Goal: Information Seeking & Learning: Learn about a topic

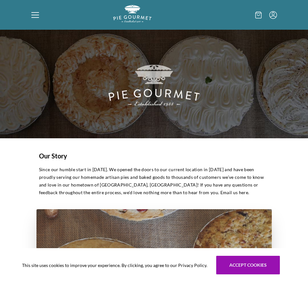
click at [38, 16] on icon at bounding box center [35, 15] width 8 height 8
click at [37, 16] on div "Home Shop" at bounding box center [154, 141] width 308 height 282
click at [35, 14] on icon at bounding box center [35, 15] width 8 height 8
click at [35, 14] on div "Home Shop" at bounding box center [154, 141] width 308 height 282
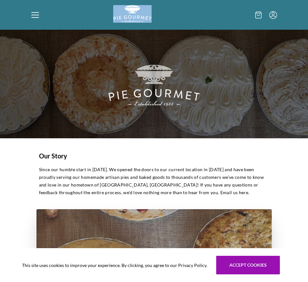
click at [35, 14] on icon at bounding box center [35, 15] width 8 height 8
click at [35, 14] on div "Home Shop" at bounding box center [154, 141] width 308 height 282
click at [39, 17] on div at bounding box center [72, 14] width 82 height 19
click at [38, 15] on div "Home Shop" at bounding box center [154, 141] width 308 height 282
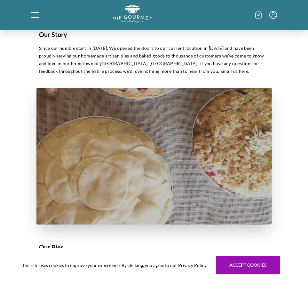
scroll to position [194, 0]
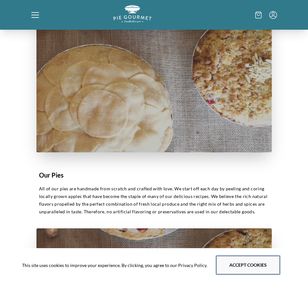
click at [238, 261] on button "Accept cookies" at bounding box center [248, 265] width 64 height 19
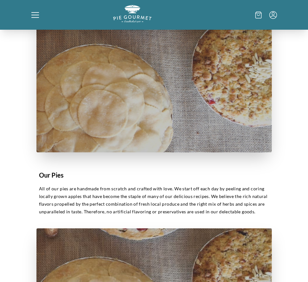
click at [34, 14] on icon at bounding box center [35, 15] width 8 height 8
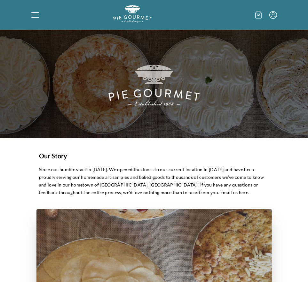
click at [32, 12] on div "Home Shop" at bounding box center [154, 141] width 308 height 282
click at [36, 13] on icon at bounding box center [35, 15] width 8 height 8
click at [36, 15] on div "Home Shop" at bounding box center [154, 141] width 308 height 282
click at [230, 85] on img at bounding box center [154, 84] width 308 height 109
drag, startPoint x: 120, startPoint y: 176, endPoint x: 145, endPoint y: 176, distance: 25.2
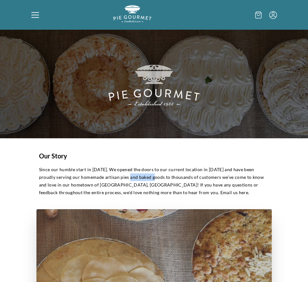
click at [145, 176] on p "Since our humble start in [DATE]. We opened the doors to our current location i…" at bounding box center [154, 181] width 230 height 31
click at [171, 175] on p "Since our humble start in [DATE]. We opened the doors to our current location i…" at bounding box center [154, 181] width 230 height 31
click at [119, 170] on p "Since our humble start in [DATE]. We opened the doors to our current location i…" at bounding box center [154, 181] width 230 height 31
click at [247, 169] on p "Since our humble start in [DATE]. We opened the doors to our current location i…" at bounding box center [154, 181] width 230 height 31
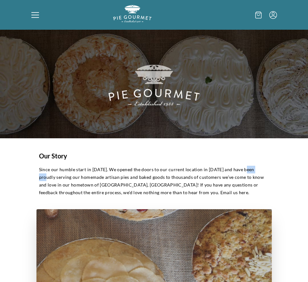
drag, startPoint x: 243, startPoint y: 169, endPoint x: 267, endPoint y: 168, distance: 23.4
click at [267, 168] on p "Since our humble start in [DATE]. We opened the doors to our current location i…" at bounding box center [154, 181] width 230 height 31
drag, startPoint x: 232, startPoint y: 177, endPoint x: 242, endPoint y: 176, distance: 10.2
click at [242, 176] on p "Since our humble start in [DATE]. We opened the doors to our current location i…" at bounding box center [154, 181] width 230 height 31
drag, startPoint x: 180, startPoint y: 177, endPoint x: 202, endPoint y: 176, distance: 21.7
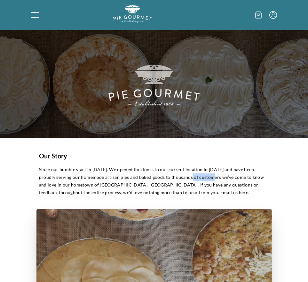
click at [202, 176] on p "Since our humble start in [DATE]. We opened the doors to our current location i…" at bounding box center [154, 181] width 230 height 31
drag, startPoint x: 136, startPoint y: 170, endPoint x: 148, endPoint y: 171, distance: 11.8
click at [148, 171] on p "Since our humble start in [DATE]. We opened the doors to our current location i…" at bounding box center [154, 181] width 230 height 31
click at [187, 171] on p "Since our humble start in [DATE]. We opened the doors to our current location i…" at bounding box center [154, 181] width 230 height 31
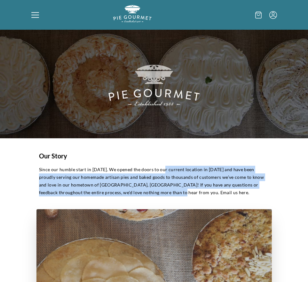
drag, startPoint x: 163, startPoint y: 172, endPoint x: 174, endPoint y: 196, distance: 27.0
click at [174, 196] on p "Since our humble start in [DATE]. We opened the doors to our current location i…" at bounding box center [154, 181] width 230 height 31
click at [216, 176] on p "Since our humble start in [DATE]. We opened the doors to our current location i…" at bounding box center [154, 181] width 230 height 31
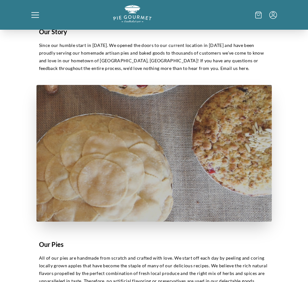
scroll to position [195, 0]
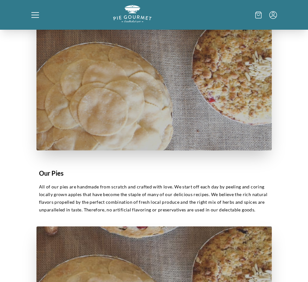
click at [210, 196] on p "All of our pies are handmade from scratch and crafted with love. We start off e…" at bounding box center [154, 198] width 230 height 31
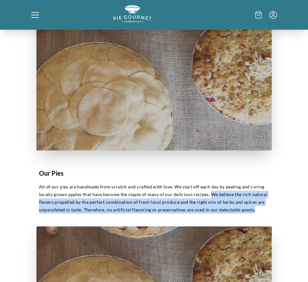
drag, startPoint x: 207, startPoint y: 194, endPoint x: 254, endPoint y: 210, distance: 48.9
click at [254, 210] on p "All of our pies are handmade from scratch and crafted with love. We start off e…" at bounding box center [154, 198] width 230 height 31
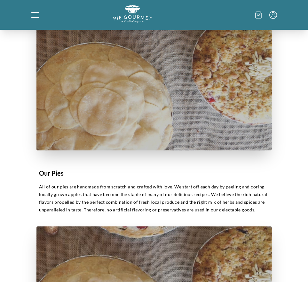
click at [191, 196] on p "All of our pies are handmade from scratch and crafted with love. We start off e…" at bounding box center [154, 198] width 230 height 31
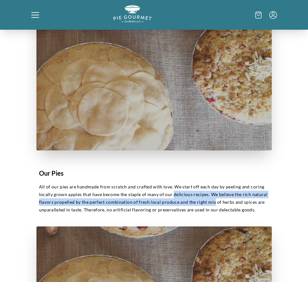
drag, startPoint x: 172, startPoint y: 195, endPoint x: 210, endPoint y: 204, distance: 39.5
click at [210, 204] on p "All of our pies are handmade from scratch and crafted with love. We start off e…" at bounding box center [154, 198] width 230 height 31
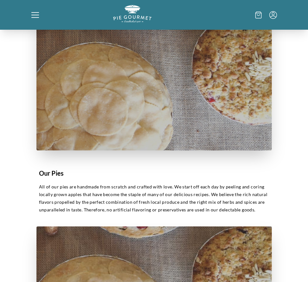
click at [164, 196] on p "All of our pies are handmade from scratch and crafted with love. We start off e…" at bounding box center [154, 198] width 230 height 31
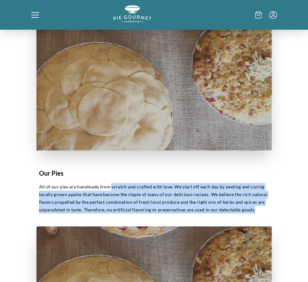
drag, startPoint x: 109, startPoint y: 185, endPoint x: 227, endPoint y: 202, distance: 118.8
click at [248, 210] on p "All of our pies are handmade from scratch and crafted with love. We start off e…" at bounding box center [154, 198] width 230 height 31
click at [226, 202] on p "All of our pies are handmade from scratch and crafted with love. We start off e…" at bounding box center [154, 198] width 230 height 31
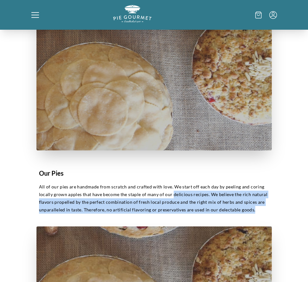
drag, startPoint x: 171, startPoint y: 194, endPoint x: 256, endPoint y: 208, distance: 85.8
click at [256, 208] on p "All of our pies are handmade from scratch and crafted with love. We start off e…" at bounding box center [154, 198] width 230 height 31
click at [198, 200] on p "All of our pies are handmade from scratch and crafted with love. We start off e…" at bounding box center [154, 198] width 230 height 31
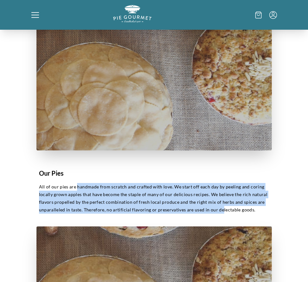
drag, startPoint x: 77, startPoint y: 186, endPoint x: 221, endPoint y: 207, distance: 145.5
click at [221, 207] on p "All of our pies are handmade from scratch and crafted with love. We start off e…" at bounding box center [154, 198] width 230 height 31
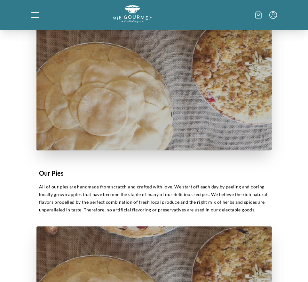
click at [230, 206] on p "All of our pies are handmade from scratch and crafted with love. We start off e…" at bounding box center [154, 198] width 230 height 31
drag, startPoint x: 127, startPoint y: 195, endPoint x: 204, endPoint y: 195, distance: 77.3
click at [204, 195] on p "All of our pies are handmade from scratch and crafted with love. We start off e…" at bounding box center [154, 198] width 230 height 31
click at [147, 204] on p "All of our pies are handmade from scratch and crafted with love. We start off e…" at bounding box center [154, 198] width 230 height 31
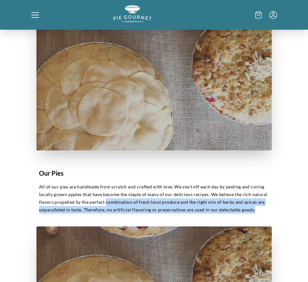
drag, startPoint x: 105, startPoint y: 203, endPoint x: 265, endPoint y: 211, distance: 160.5
click at [265, 211] on p "All of our pies are handmade from scratch and crafted with love. We start off e…" at bounding box center [154, 198] width 230 height 31
